Goal: Information Seeking & Learning: Learn about a topic

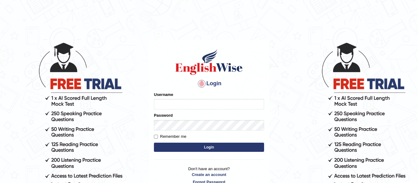
type input "AngelDuronOrtega"
click at [205, 148] on button "Login" at bounding box center [209, 147] width 110 height 9
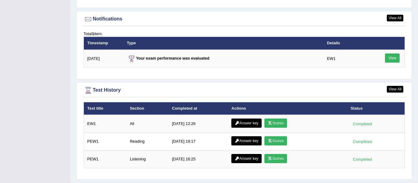
scroll to position [789, 0]
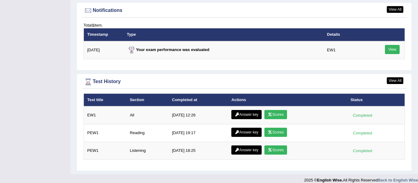
drag, startPoint x: 418, startPoint y: 25, endPoint x: 415, endPoint y: 178, distance: 152.6
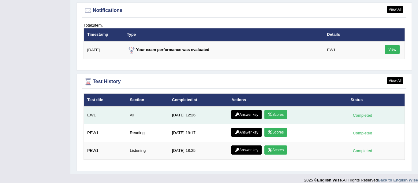
click at [274, 110] on link "Scores" at bounding box center [276, 114] width 23 height 9
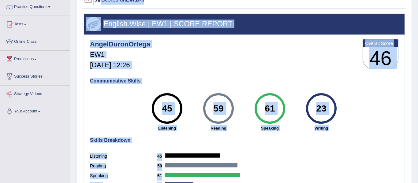
scroll to position [61, 0]
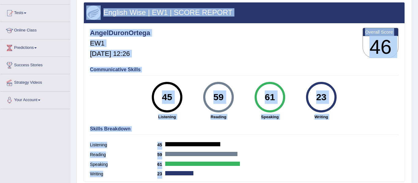
drag, startPoint x: 418, startPoint y: 20, endPoint x: 418, endPoint y: 55, distance: 34.9
click at [418, 55] on div "Home History Scores Scores on EW1 All English Wise | EW1 | SCORE REPORT AngelDu…" at bounding box center [244, 92] width 348 height 306
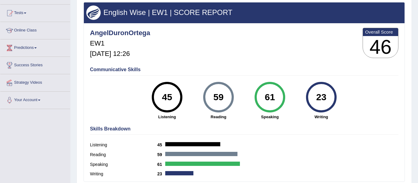
scroll to position [138, 0]
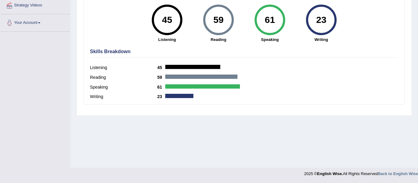
drag, startPoint x: 418, startPoint y: 63, endPoint x: 418, endPoint y: 123, distance: 60.3
click at [418, 123] on div "Home History Scores Scores on EW1 All English Wise | EW1 | SCORE REPORT AngelDu…" at bounding box center [244, 15] width 348 height 306
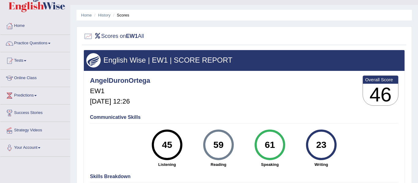
scroll to position [0, 0]
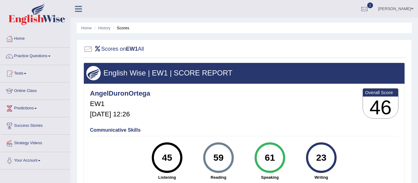
drag, startPoint x: 418, startPoint y: 119, endPoint x: 418, endPoint y: 38, distance: 81.5
click at [418, 38] on div "Home History Scores Scores on EW1 All English Wise | EW1 | SCORE REPORT AngelDu…" at bounding box center [244, 153] width 348 height 306
click at [369, 11] on div at bounding box center [364, 9] width 9 height 9
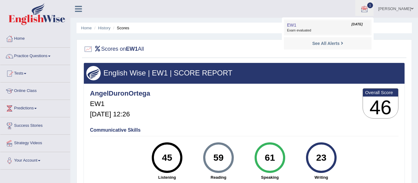
click at [353, 25] on span "[DATE]" at bounding box center [357, 24] width 11 height 5
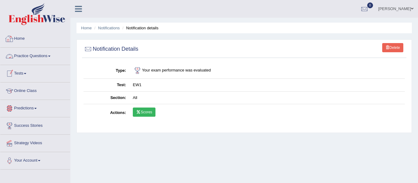
click at [33, 36] on link "Home" at bounding box center [35, 37] width 70 height 15
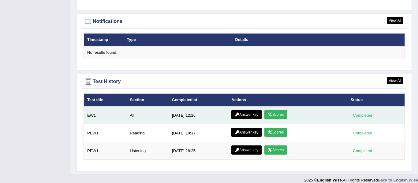
click at [241, 110] on link "Answer key" at bounding box center [247, 114] width 30 height 9
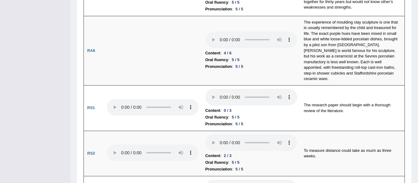
scroll to position [376, 0]
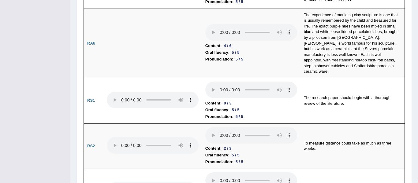
drag, startPoint x: 418, startPoint y: 9, endPoint x: 417, endPoint y: 40, distance: 31.0
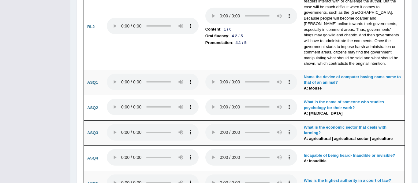
scroll to position [1487, 0]
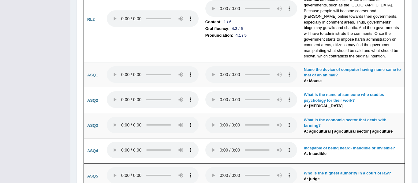
drag, startPoint x: 416, startPoint y: 71, endPoint x: 415, endPoint y: 143, distance: 72.0
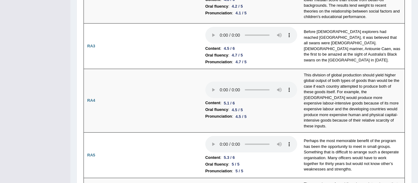
scroll to position [0, 0]
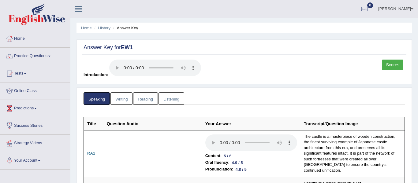
click at [123, 94] on link "Writing" at bounding box center [122, 99] width 22 height 13
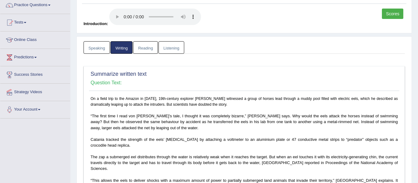
scroll to position [50, 0]
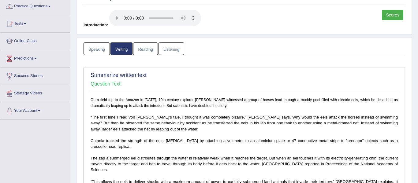
click at [146, 48] on link "Reading" at bounding box center [145, 49] width 25 height 13
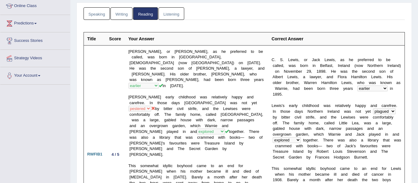
scroll to position [0, 0]
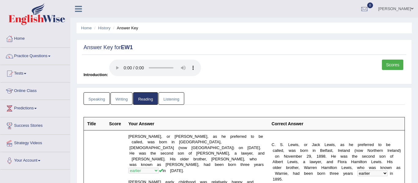
click at [171, 99] on link "Listening" at bounding box center [172, 99] width 26 height 13
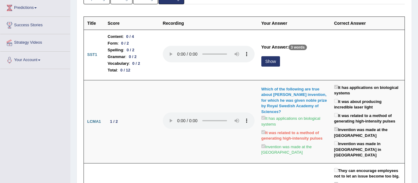
scroll to position [104, 0]
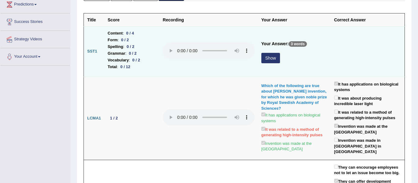
click at [270, 59] on button "Show" at bounding box center [271, 58] width 19 height 10
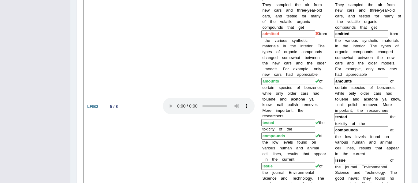
scroll to position [0, 0]
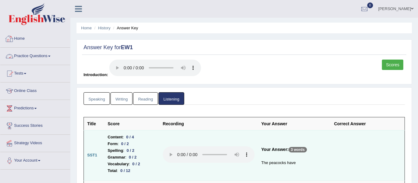
click at [27, 42] on link "Home" at bounding box center [35, 37] width 70 height 15
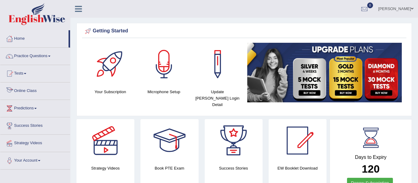
click at [33, 89] on link "Online Class" at bounding box center [35, 90] width 70 height 15
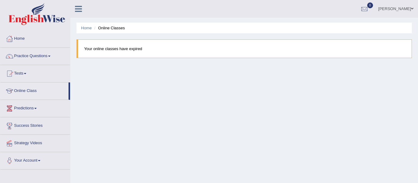
click at [41, 53] on link "Practice Questions" at bounding box center [35, 55] width 70 height 15
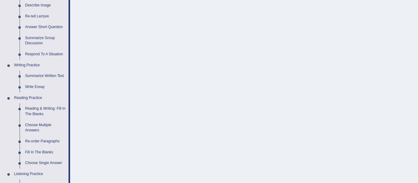
scroll to position [94, 0]
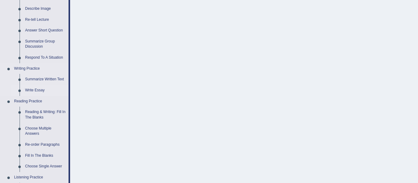
click at [33, 91] on link "Write Essay" at bounding box center [45, 90] width 46 height 11
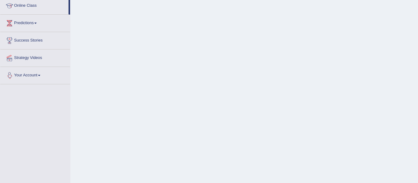
scroll to position [138, 0]
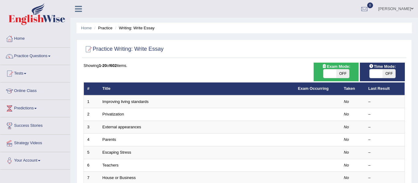
click at [347, 71] on span "OFF" at bounding box center [343, 74] width 13 height 9
checkbox input "true"
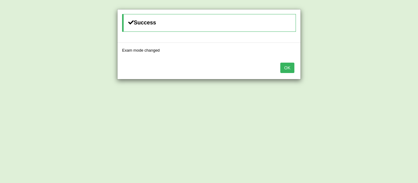
click at [289, 69] on button "OK" at bounding box center [288, 68] width 14 height 10
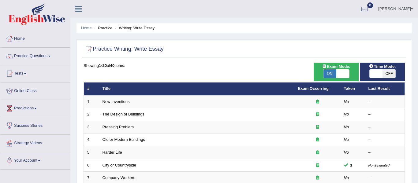
click at [344, 75] on span at bounding box center [343, 74] width 13 height 9
checkbox input "false"
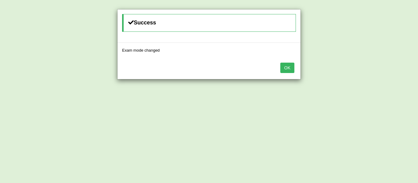
click at [288, 66] on button "OK" at bounding box center [288, 68] width 14 height 10
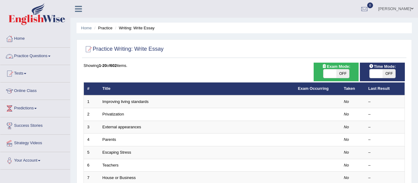
click at [34, 55] on link "Practice Questions" at bounding box center [35, 55] width 70 height 15
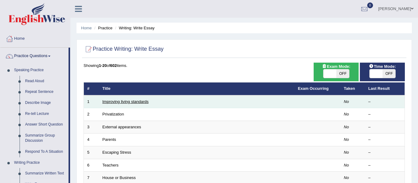
click at [138, 100] on link "Improving living standards" at bounding box center [126, 102] width 46 height 5
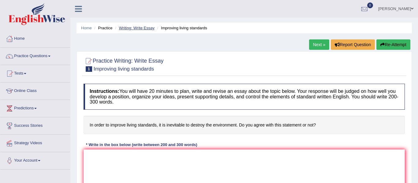
click at [137, 26] on link "Writing: Write Essay" at bounding box center [137, 28] width 36 height 5
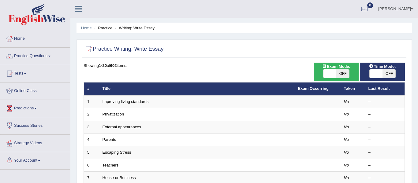
click at [388, 75] on span "OFF" at bounding box center [389, 74] width 13 height 9
checkbox input "true"
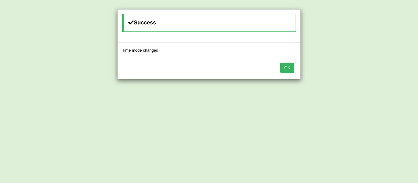
click at [287, 71] on button "OK" at bounding box center [288, 68] width 14 height 10
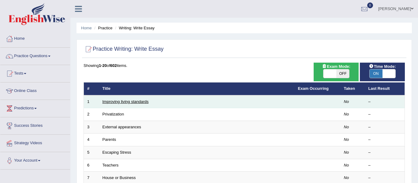
click at [128, 100] on link "Improving living standards" at bounding box center [126, 102] width 46 height 5
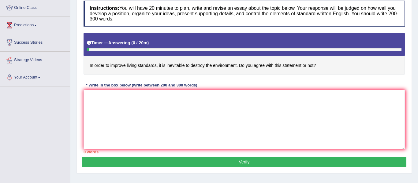
scroll to position [97, 0]
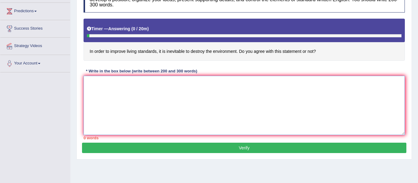
click at [223, 89] on textarea at bounding box center [245, 105] width 322 height 59
click at [331, 95] on textarea "th" at bounding box center [245, 105] width 322 height 59
type textarea "t"
type textarea "R"
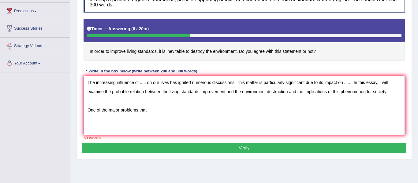
scroll to position [0, 0]
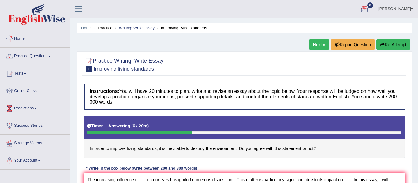
type textarea "The increasing influence of ..... on our lives has ignited numerous discussions…"
click at [397, 48] on button "Re-Attempt" at bounding box center [394, 45] width 34 height 10
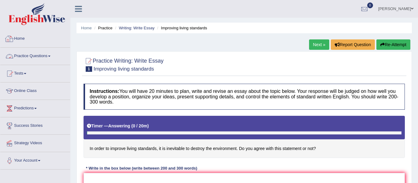
click at [25, 38] on link "Home" at bounding box center [35, 37] width 70 height 15
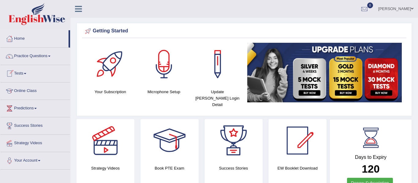
click at [23, 75] on link "Tests" at bounding box center [35, 72] width 70 height 15
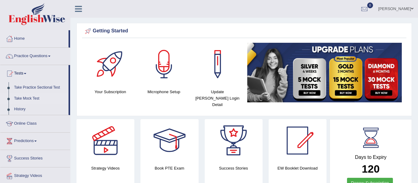
click at [25, 98] on link "Take Mock Test" at bounding box center [39, 98] width 57 height 11
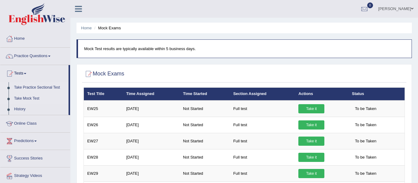
click at [35, 88] on link "Take Practice Sectional Test" at bounding box center [39, 87] width 57 height 11
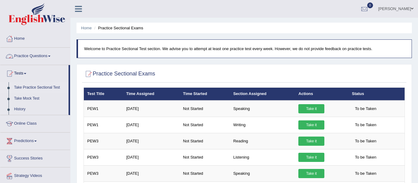
click at [27, 75] on link "Tests" at bounding box center [34, 72] width 68 height 15
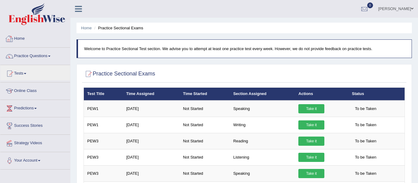
click at [16, 37] on link "Home" at bounding box center [35, 37] width 70 height 15
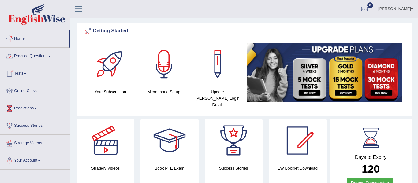
click at [45, 60] on link "Practice Questions" at bounding box center [35, 55] width 70 height 15
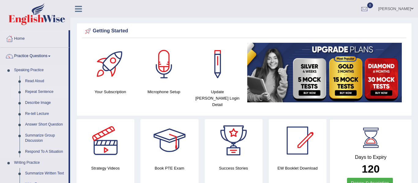
click at [47, 91] on link "Repeat Sentence" at bounding box center [45, 92] width 46 height 11
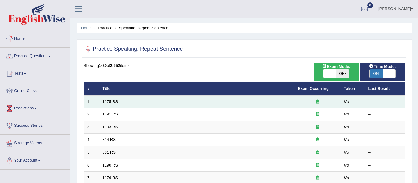
click at [117, 104] on td "1175 RS" at bounding box center [197, 102] width 196 height 13
click at [112, 104] on link "1175 RS" at bounding box center [111, 102] width 16 height 5
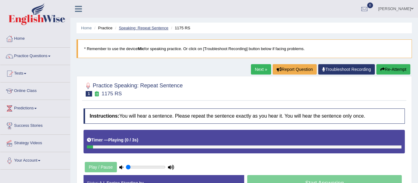
click at [162, 29] on link "Speaking: Repeat Sentence" at bounding box center [144, 28] width 50 height 5
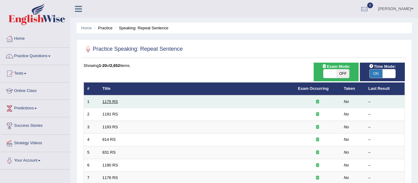
click at [111, 102] on link "1175 RS" at bounding box center [111, 102] width 16 height 5
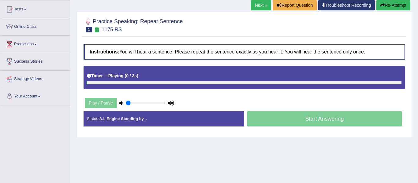
scroll to position [66, 0]
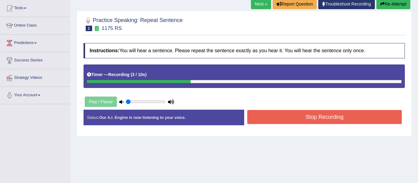
click at [263, 118] on button "Stop Recording" at bounding box center [325, 117] width 155 height 14
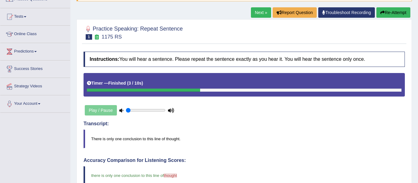
scroll to position [56, 0]
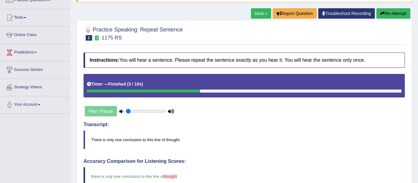
drag, startPoint x: 418, startPoint y: 32, endPoint x: 416, endPoint y: 28, distance: 4.1
click at [416, 28] on div "Home Practice Speaking: Repeat Sentence 1175 RS * Remember to use the device Mi…" at bounding box center [244, 156] width 348 height 424
click at [257, 14] on link "Next »" at bounding box center [261, 13] width 20 height 10
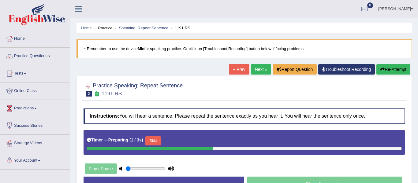
type input "0.45"
click at [142, 170] on input "range" at bounding box center [146, 169] width 40 height 5
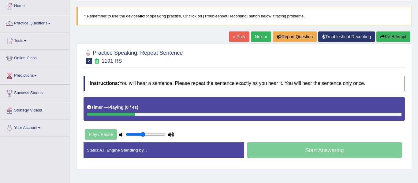
scroll to position [47, 0]
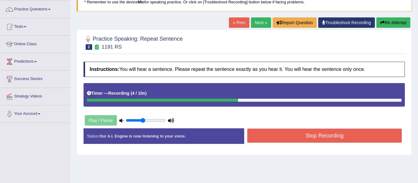
click at [383, 22] on icon "button" at bounding box center [383, 23] width 4 height 4
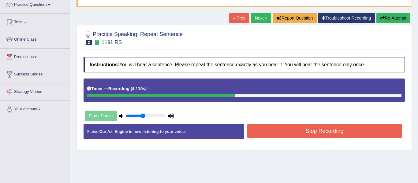
click at [299, 132] on button "Stop Recording" at bounding box center [325, 131] width 155 height 14
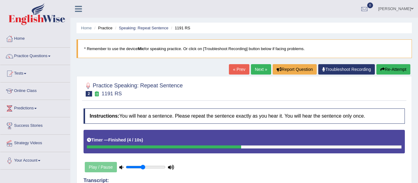
click at [381, 73] on button "Re-Attempt" at bounding box center [394, 69] width 34 height 10
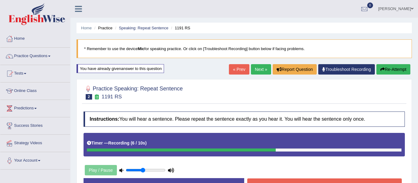
click at [372, 182] on button "Stop Recording" at bounding box center [325, 186] width 155 height 14
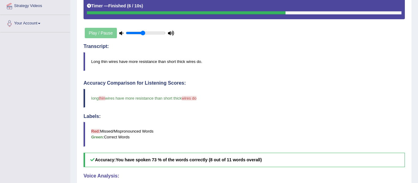
scroll to position [138, 0]
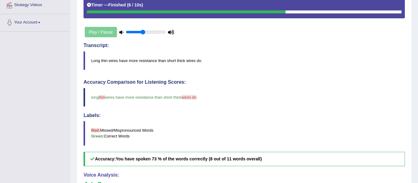
drag, startPoint x: 418, startPoint y: 41, endPoint x: 417, endPoint y: 99, distance: 57.6
click at [417, 99] on div "Home Practice Speaking: Repeat Sentence 1191 RS * Remember to use the device Mi…" at bounding box center [244, 75] width 348 height 427
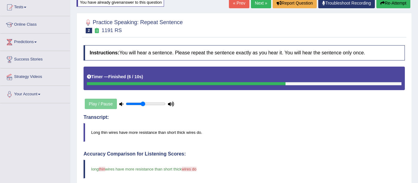
scroll to position [66, 0]
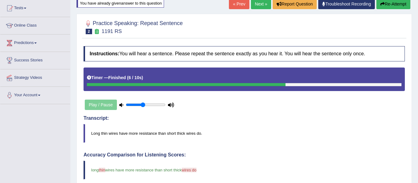
drag, startPoint x: 417, startPoint y: 99, endPoint x: 414, endPoint y: 69, distance: 30.2
click at [414, 69] on div "Home Practice Speaking: Repeat Sentence 1191 RS * Remember to use the device Mi…" at bounding box center [244, 147] width 348 height 427
click at [258, 9] on link "Next »" at bounding box center [261, 4] width 20 height 10
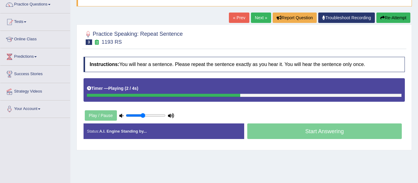
scroll to position [61, 0]
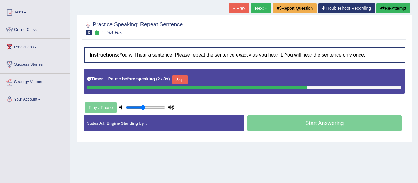
click at [176, 80] on button "Skip" at bounding box center [179, 79] width 15 height 9
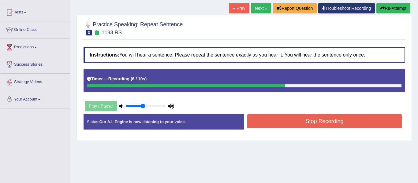
click at [394, 11] on button "Re-Attempt" at bounding box center [394, 8] width 34 height 10
click at [306, 126] on button "Stop Recording" at bounding box center [325, 122] width 155 height 14
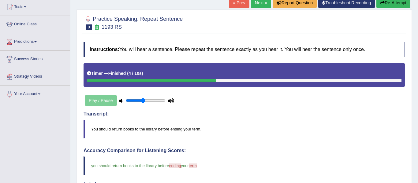
scroll to position [66, 0]
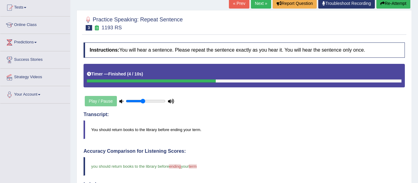
click at [418, 61] on div "Home Practice Speaking: Repeat Sentence 1193 RS * Remember to use the device Mi…" at bounding box center [244, 146] width 348 height 424
click at [255, 3] on link "Next »" at bounding box center [261, 3] width 20 height 10
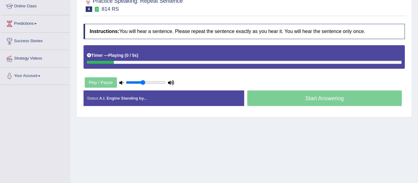
scroll to position [86, 0]
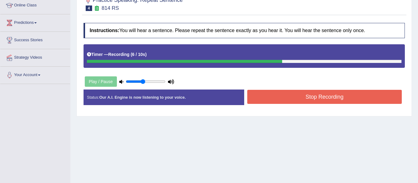
click at [346, 101] on button "Stop Recording" at bounding box center [325, 97] width 155 height 14
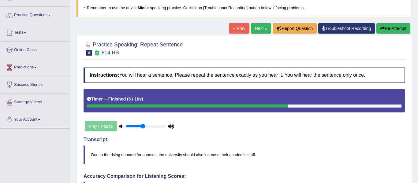
scroll to position [25, 0]
